Goal: Task Accomplishment & Management: Manage account settings

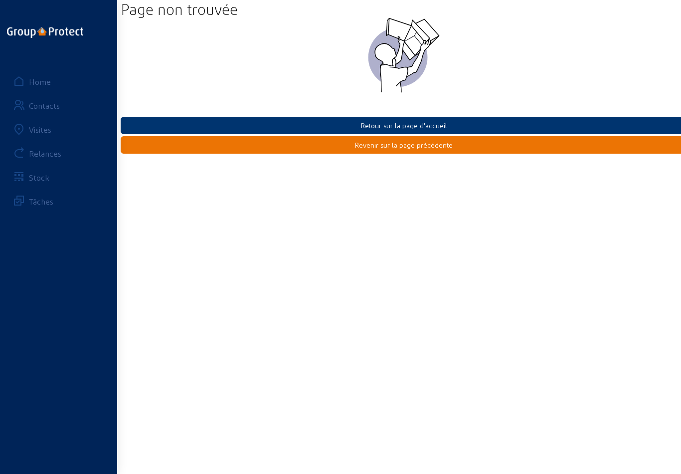
click at [438, 123] on button "Retour sur la page d'accueil" at bounding box center [404, 125] width 567 height 17
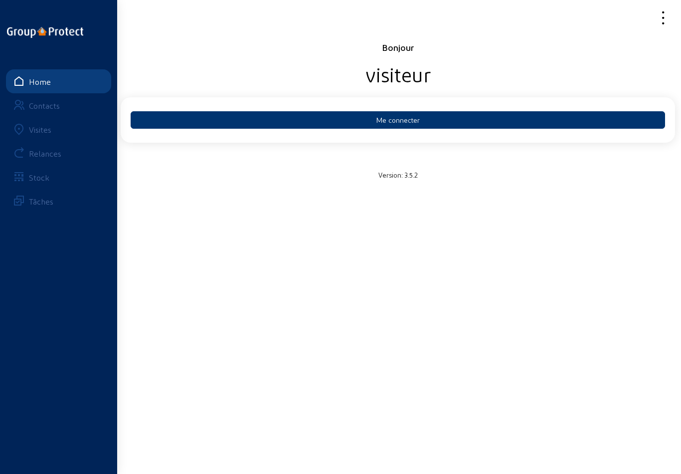
click at [418, 116] on button "Me connecter" at bounding box center [398, 119] width 535 height 17
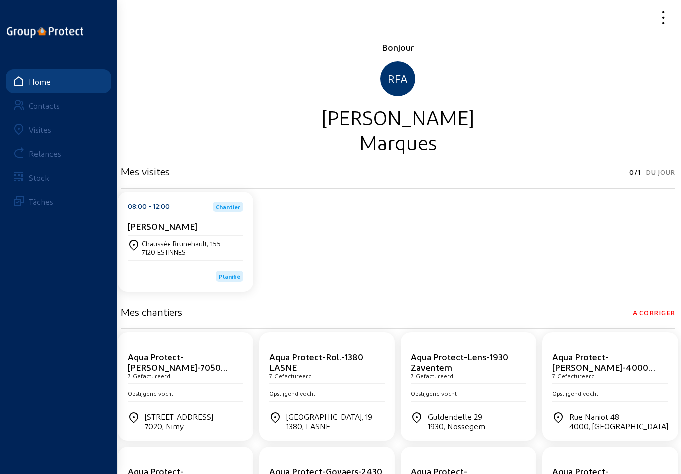
click at [32, 131] on div "Visites" at bounding box center [40, 129] width 22 height 9
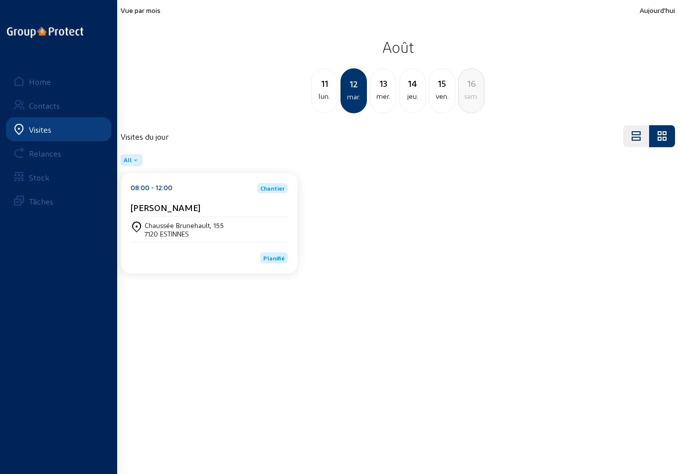
click at [384, 94] on div "mer." at bounding box center [383, 96] width 25 height 12
click at [382, 94] on div "jeu." at bounding box center [383, 96] width 25 height 12
click at [390, 89] on div "15" at bounding box center [383, 83] width 25 height 14
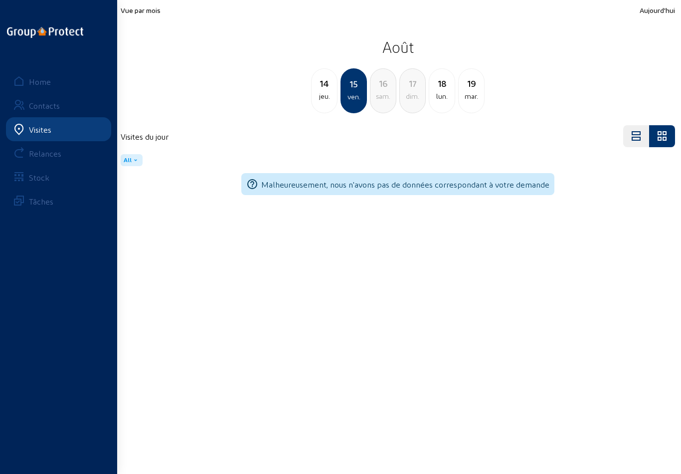
click at [444, 92] on div "lun." at bounding box center [441, 96] width 25 height 12
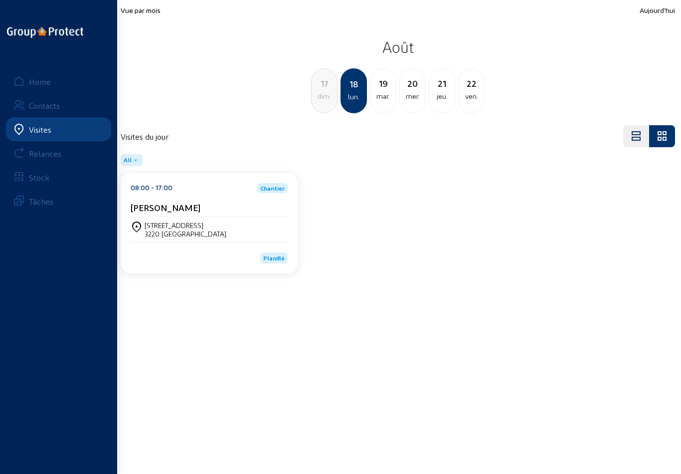
click at [387, 95] on div "mar." at bounding box center [383, 96] width 25 height 12
click at [383, 96] on div "mer." at bounding box center [383, 96] width 25 height 12
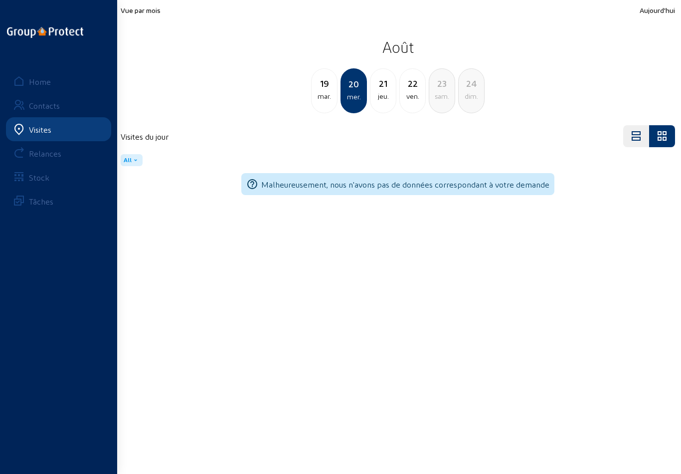
click at [384, 93] on div "jeu." at bounding box center [383, 96] width 25 height 12
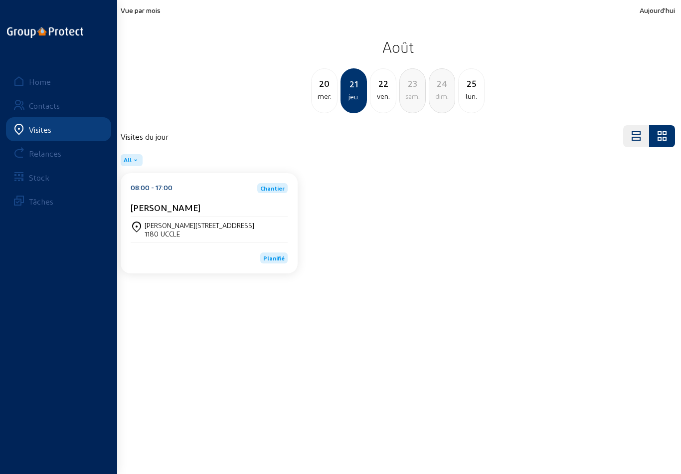
click at [379, 95] on div "ven." at bounding box center [383, 96] width 25 height 12
